Goal: Task Accomplishment & Management: Complete application form

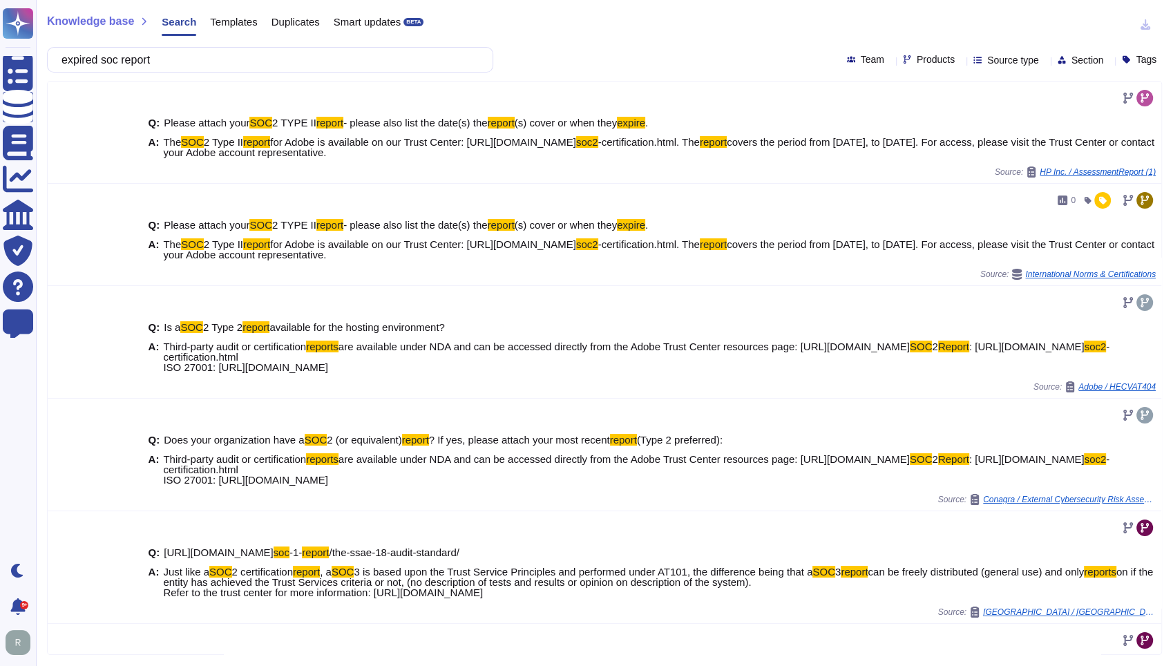
scroll to position [316, 0]
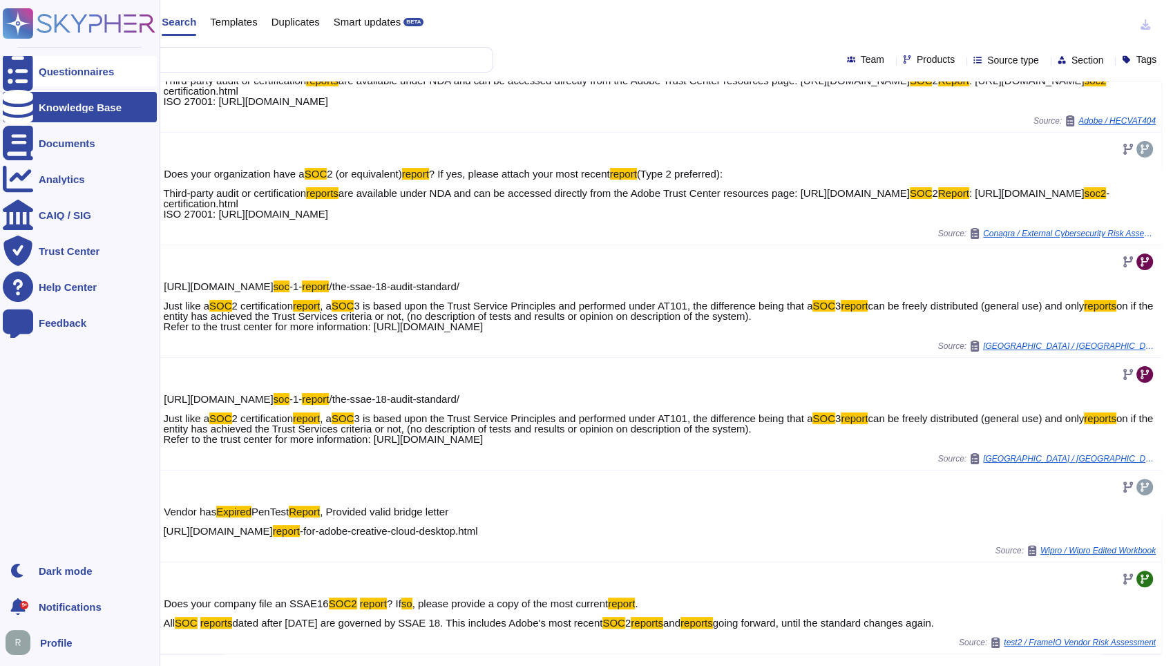
click at [29, 64] on div at bounding box center [18, 71] width 30 height 30
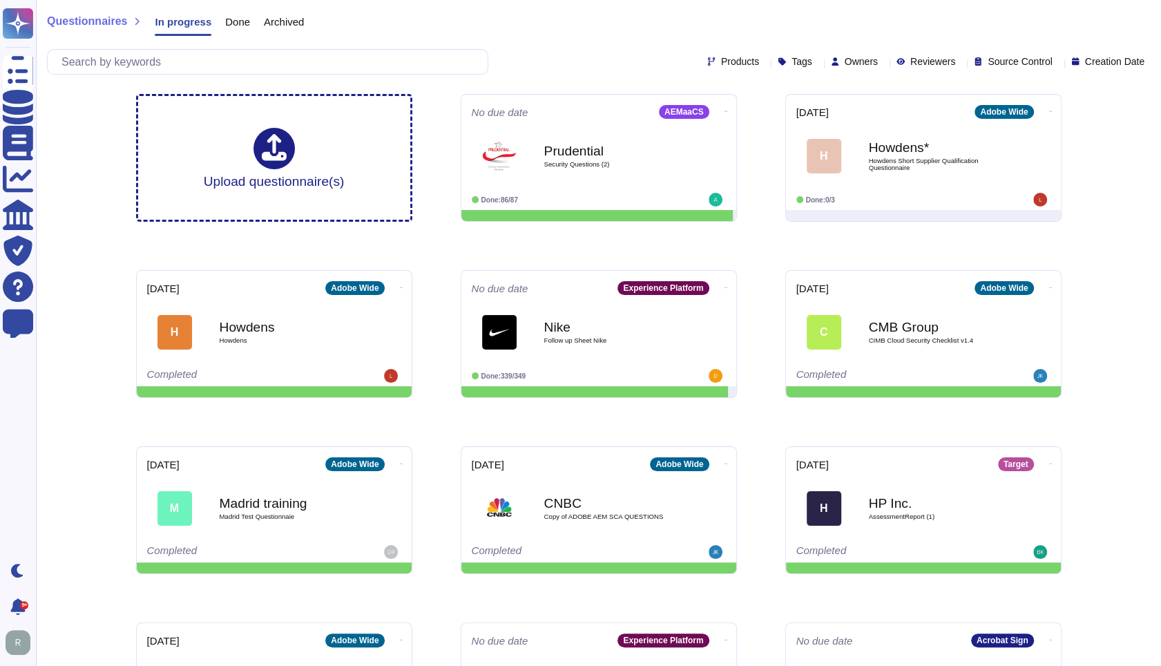
click at [845, 57] on span "Owners" at bounding box center [861, 62] width 33 height 10
type input "[PERSON_NAME]"
click at [873, 132] on span "[PERSON_NAME]" at bounding box center [903, 128] width 85 height 12
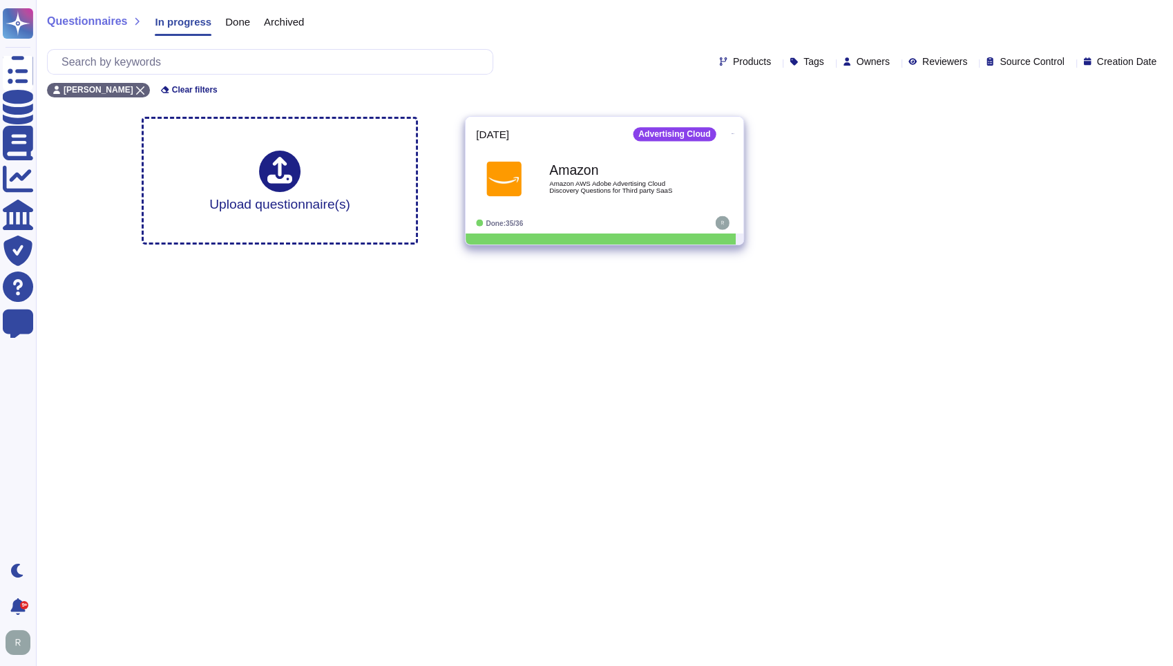
click at [659, 195] on div "Amazon Amazon AWS Adobe Advertising Cloud Discovery Questions for Third party S…" at bounding box center [619, 179] width 140 height 56
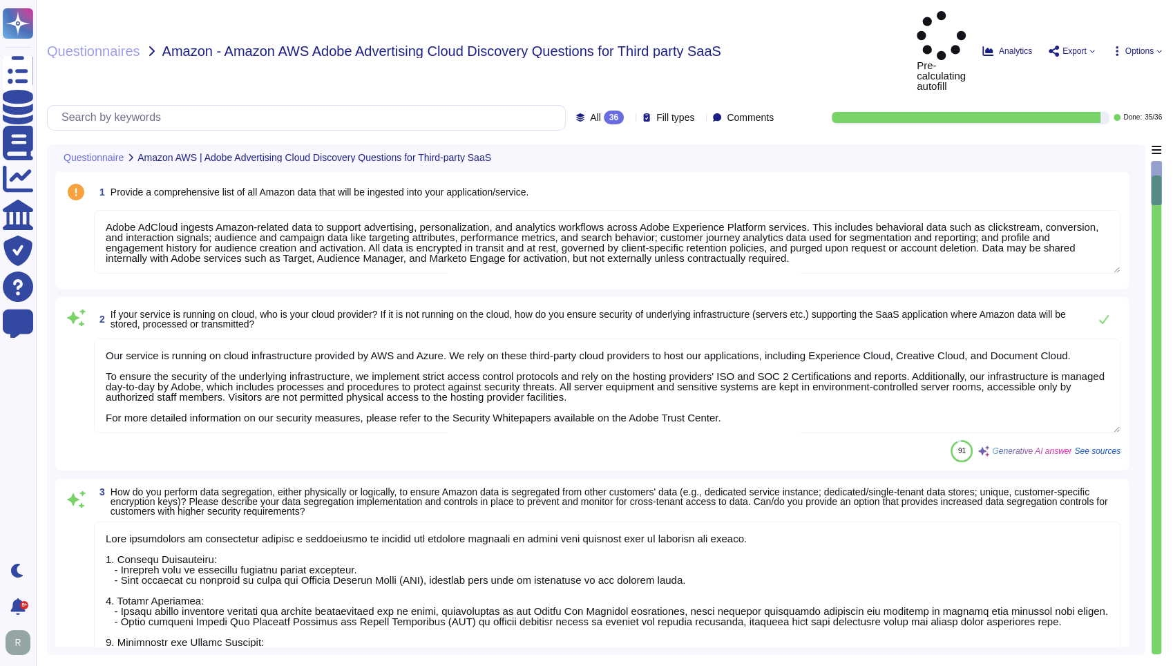
type textarea "Adobe AdCloud ingests Amazon-related data to support advertising, personalizati…"
type textarea "Our service is running on cloud infrastructure provided by AWS and Azure. We re…"
type textarea "Data segregation is implemented through a combination of logical and physical c…"
type textarea "Upon termination of your account, customer data is removed from our systems 30 …"
type textarea "Adobe does not sell customer information to third parties. Please see the secti…"
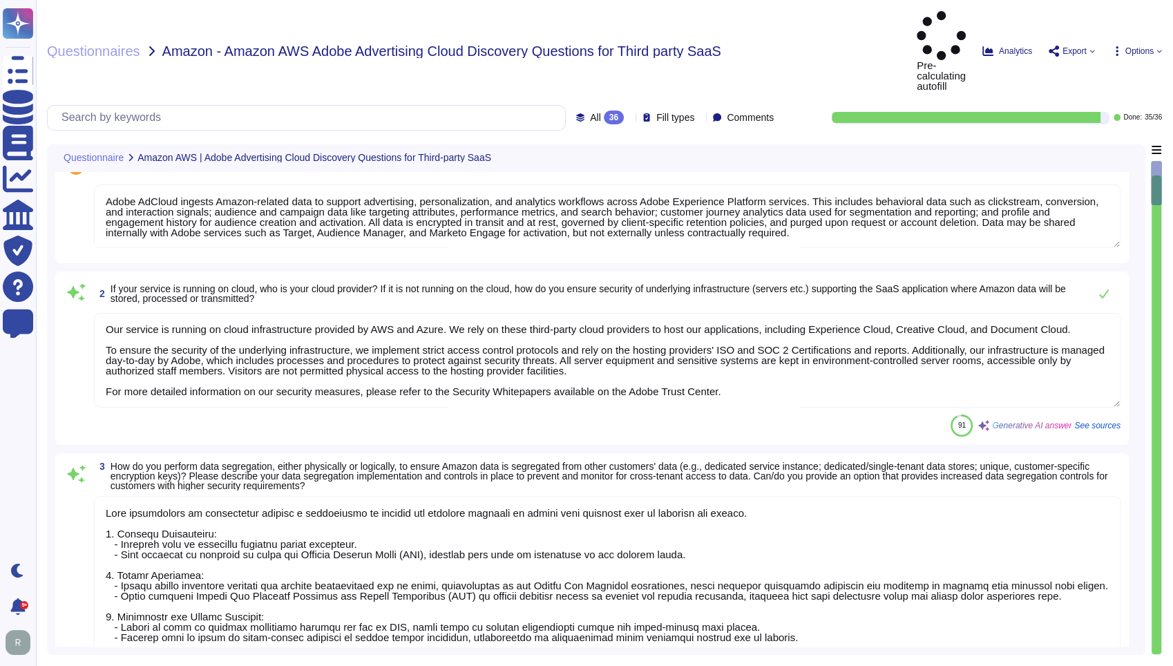
scroll to position [153, 0]
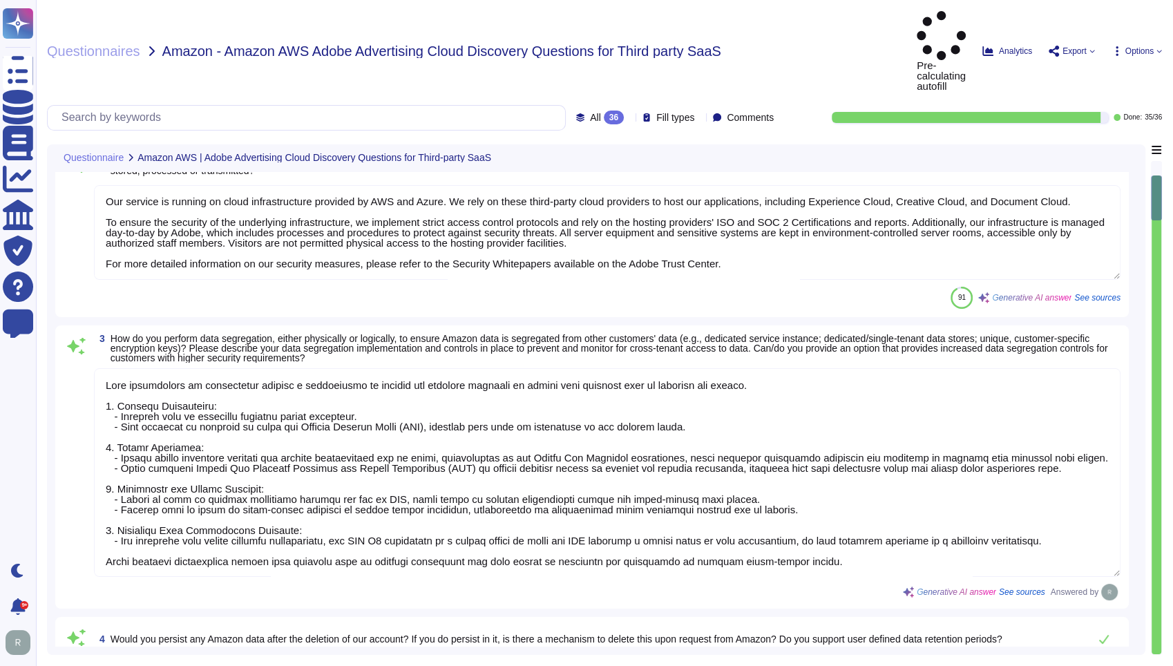
type textarea "Architecture diagrams for the system/service processing/storing Amazon data can…"
type textarea "AWS interacts with Adobe AdCloud primarily through service endpoints exposed by…"
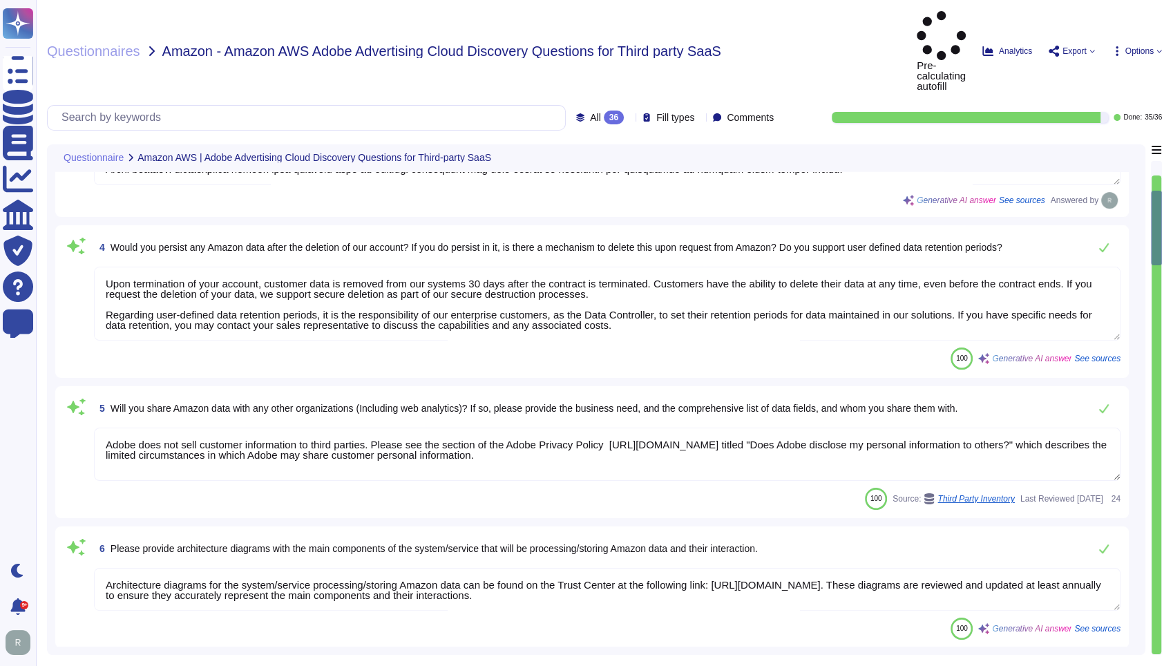
type textarea "All components and code produced by third parties, including open source librar…"
type textarea "Adobe does not rely on back-porting to maintain end-of-life software components…"
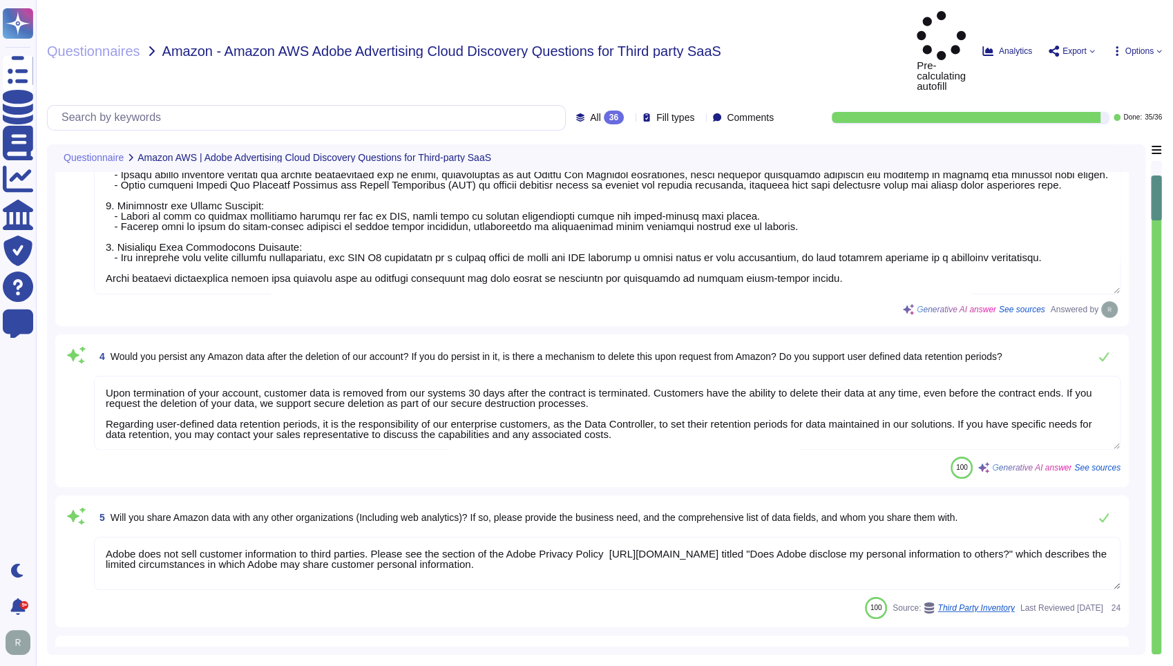
scroll to position [40, 0]
type textarea "Adobe AdCloud ingests Amazon-related data to support advertising, personalizati…"
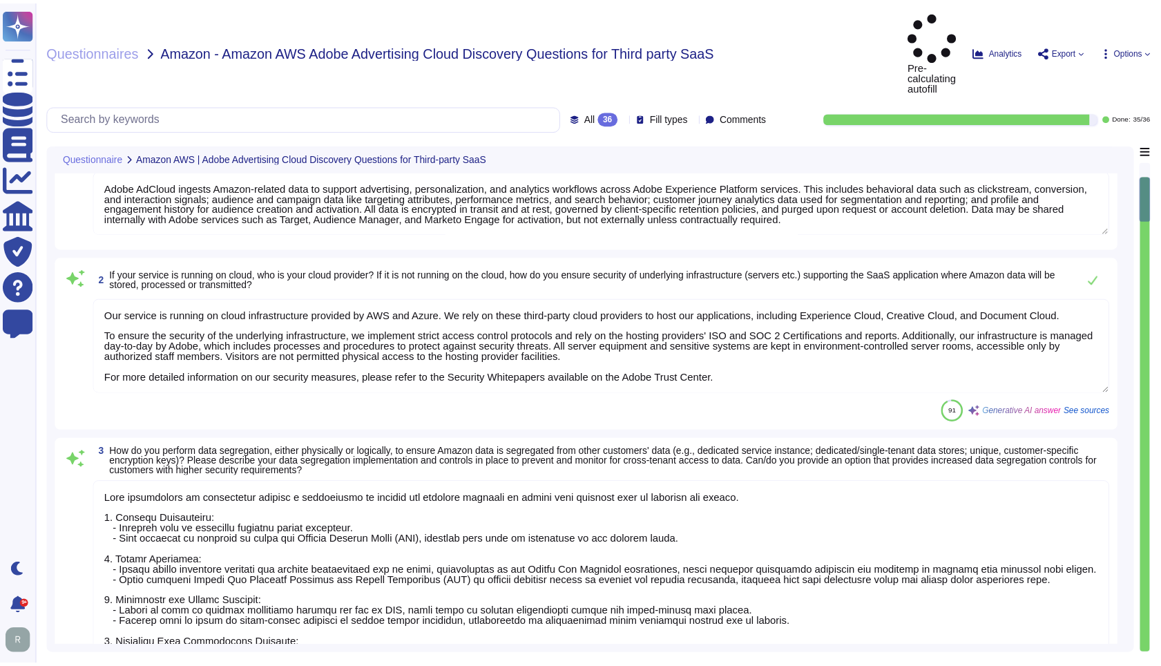
scroll to position [0, 0]
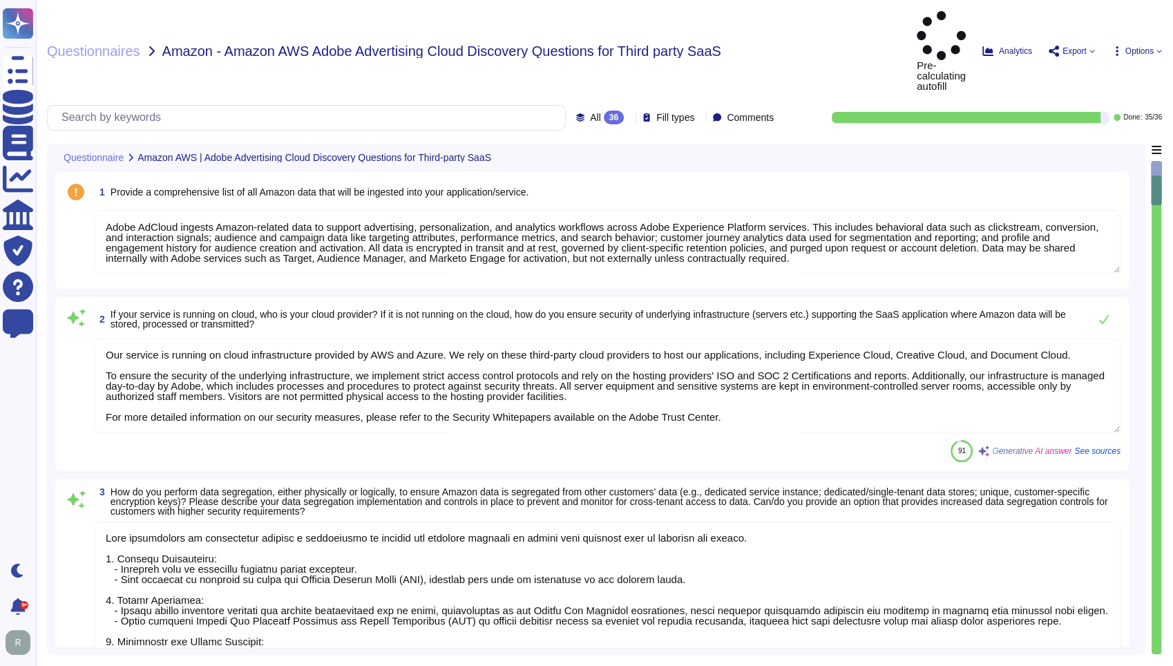
click at [1075, 47] on span "Export" at bounding box center [1074, 51] width 24 height 8
click at [838, 15] on div "Questionnaires Amazon - Amazon AWS Adobe Advertising Cloud Discovery Questions …" at bounding box center [476, 51] width 859 height 80
